Goal: Information Seeking & Learning: Learn about a topic

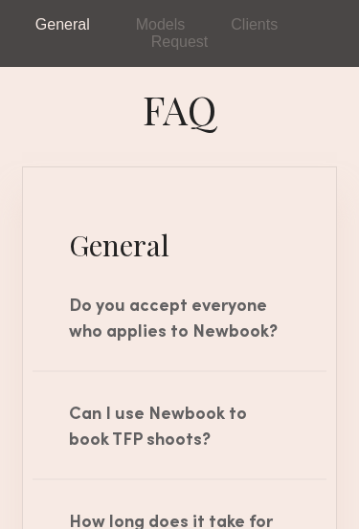
click at [286, 333] on div "Do you accept everyone who applies to Newbook?" at bounding box center [179, 317] width 313 height 106
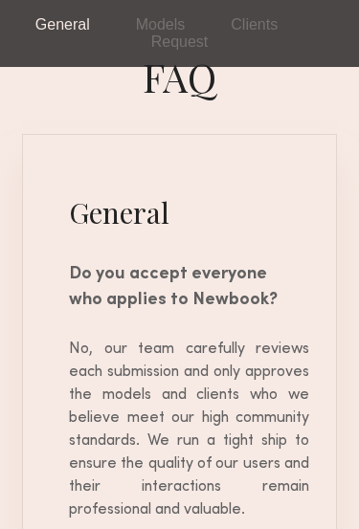
scroll to position [25, 0]
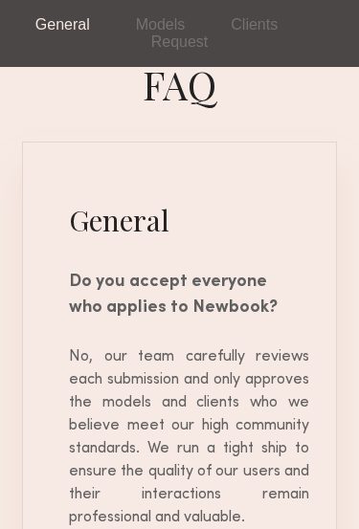
click at [304, 308] on div "Do you accept everyone who applies to Newbook?" at bounding box center [179, 292] width 313 height 106
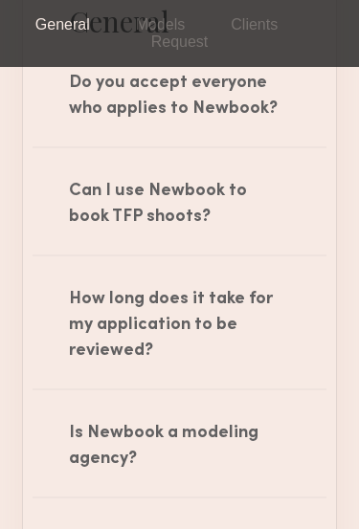
scroll to position [223, 0]
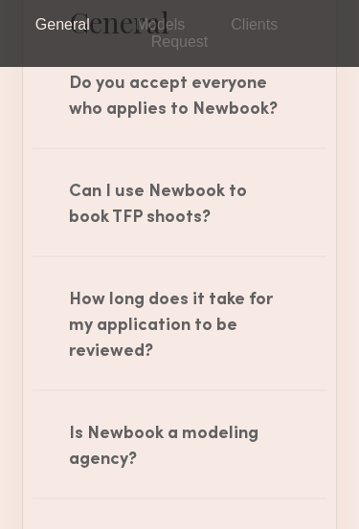
click at [288, 352] on div "How long does it take for my application to be reviewed?" at bounding box center [179, 324] width 313 height 132
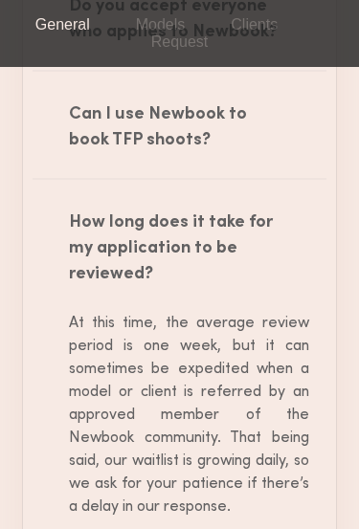
scroll to position [303, 0]
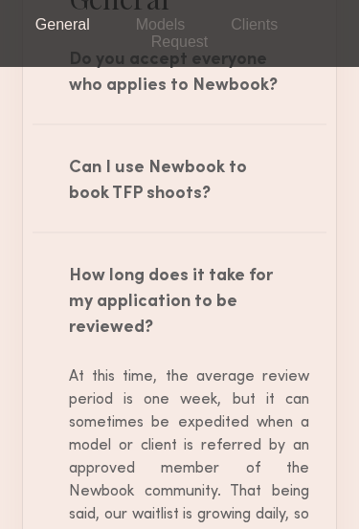
click at [305, 326] on div "How long does it take for my application to be reviewed?" at bounding box center [179, 301] width 313 height 132
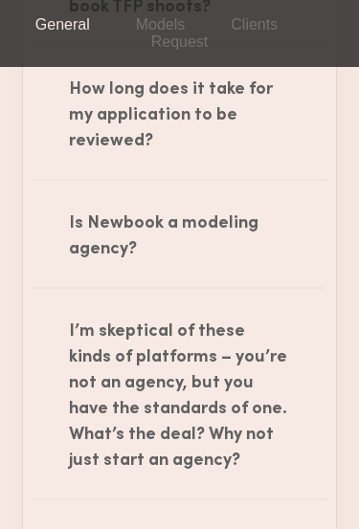
scroll to position [453, 0]
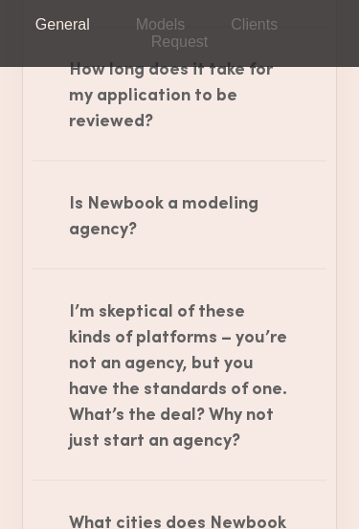
click at [284, 399] on div "I’m skeptical of these kinds of platforms – you’re not an agency, but you have …" at bounding box center [179, 375] width 313 height 210
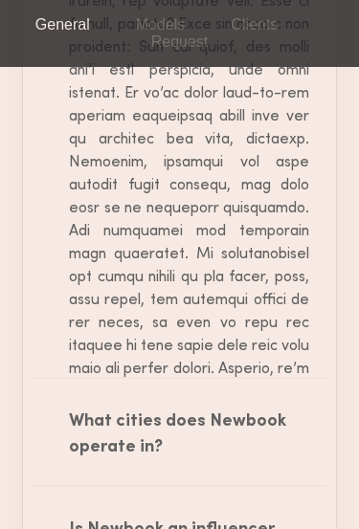
scroll to position [1047, 0]
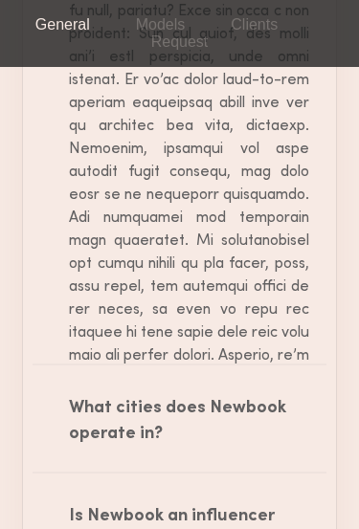
click at [290, 299] on div at bounding box center [179, 241] width 259 height 712
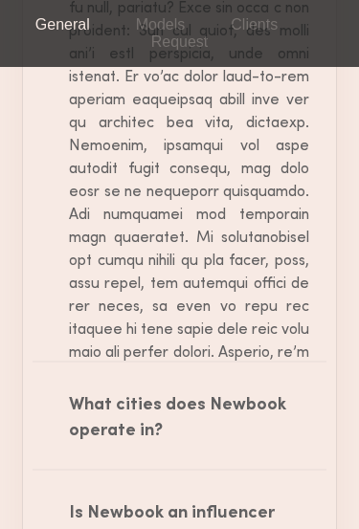
scroll to position [1087, 0]
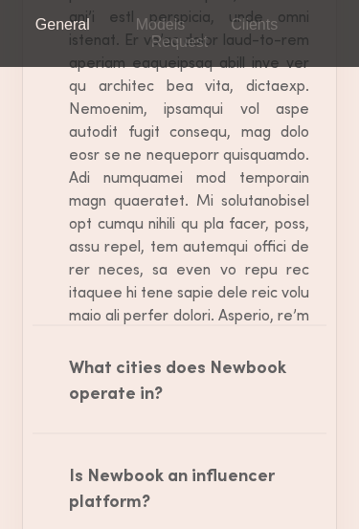
click at [273, 362] on div "What cities does Newbook operate in?" at bounding box center [179, 379] width 313 height 106
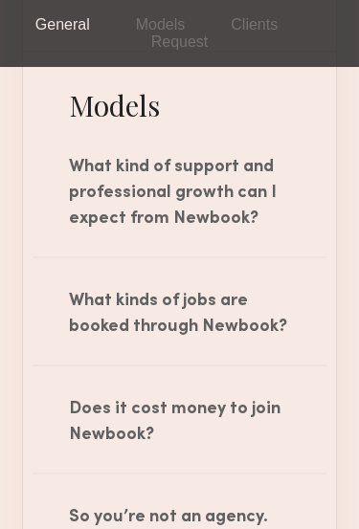
scroll to position [2160, 0]
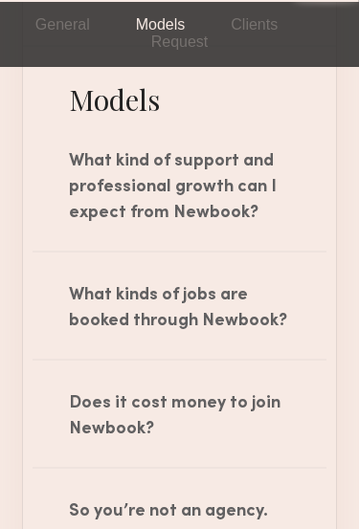
click at [287, 371] on div "Does it cost money to join Newbook?" at bounding box center [179, 414] width 313 height 106
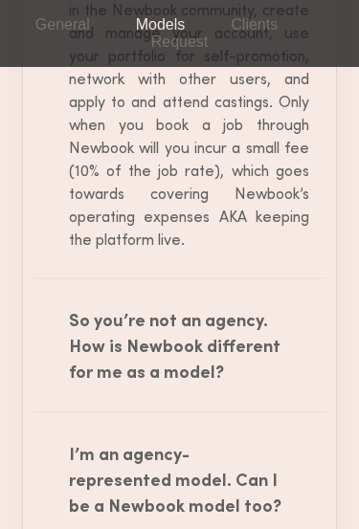
scroll to position [2681, 0]
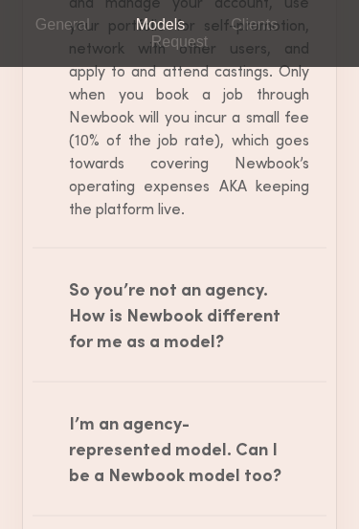
click at [274, 418] on div "I’m an agency-represented model. Can I be a Newbook model too?" at bounding box center [179, 449] width 313 height 132
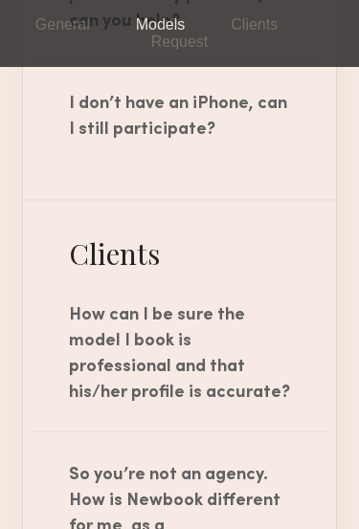
scroll to position [3845, 0]
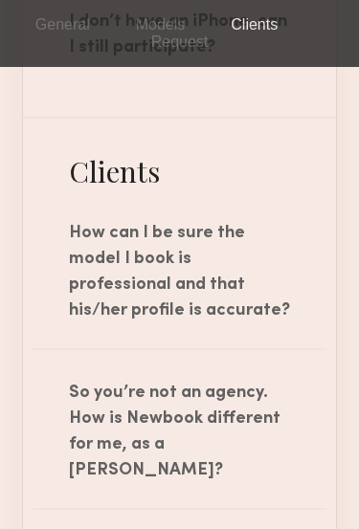
scroll to position [3919, 0]
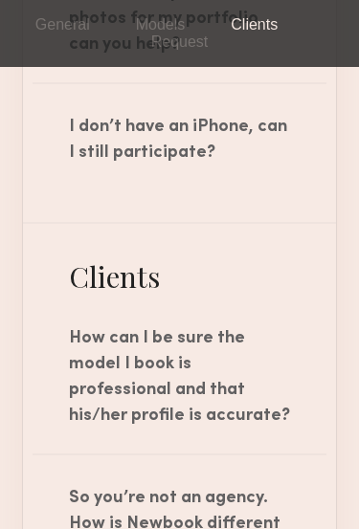
scroll to position [3814, 0]
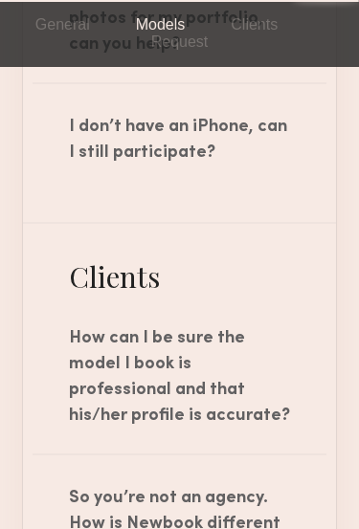
click at [304, 335] on div "How can I be sure the model I book is professional and that his/her profile is …" at bounding box center [179, 375] width 313 height 158
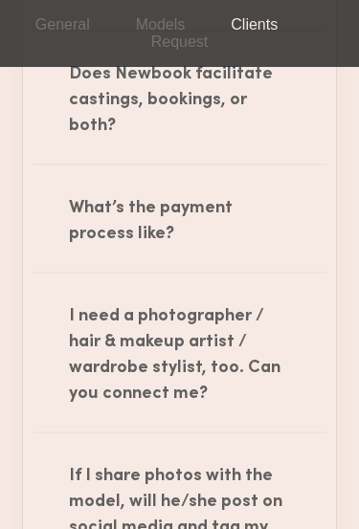
scroll to position [4967, 0]
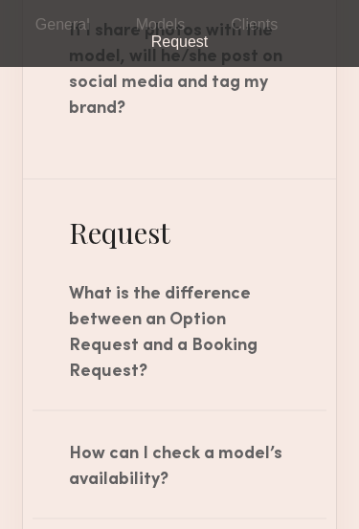
scroll to position [5412, 0]
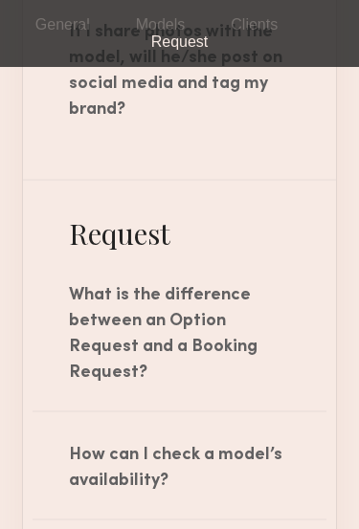
click at [281, 413] on div "How can I check a model’s availability?" at bounding box center [179, 466] width 313 height 106
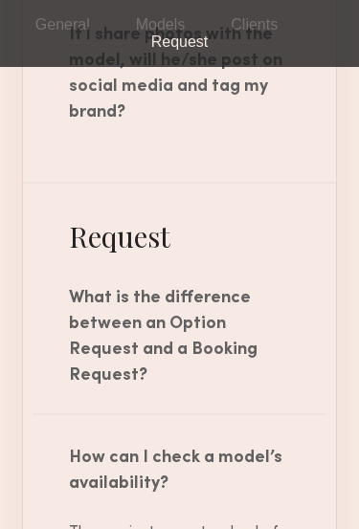
scroll to position [5405, 0]
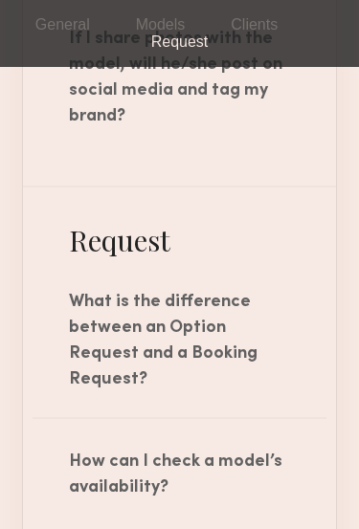
click at [308, 419] on div "How can I check a model’s availability?" at bounding box center [179, 472] width 313 height 106
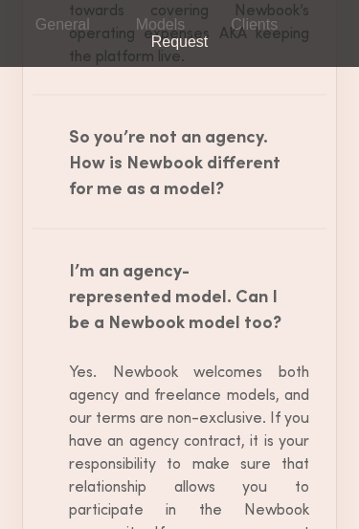
scroll to position [2802, 0]
